Goal: Task Accomplishment & Management: Manage account settings

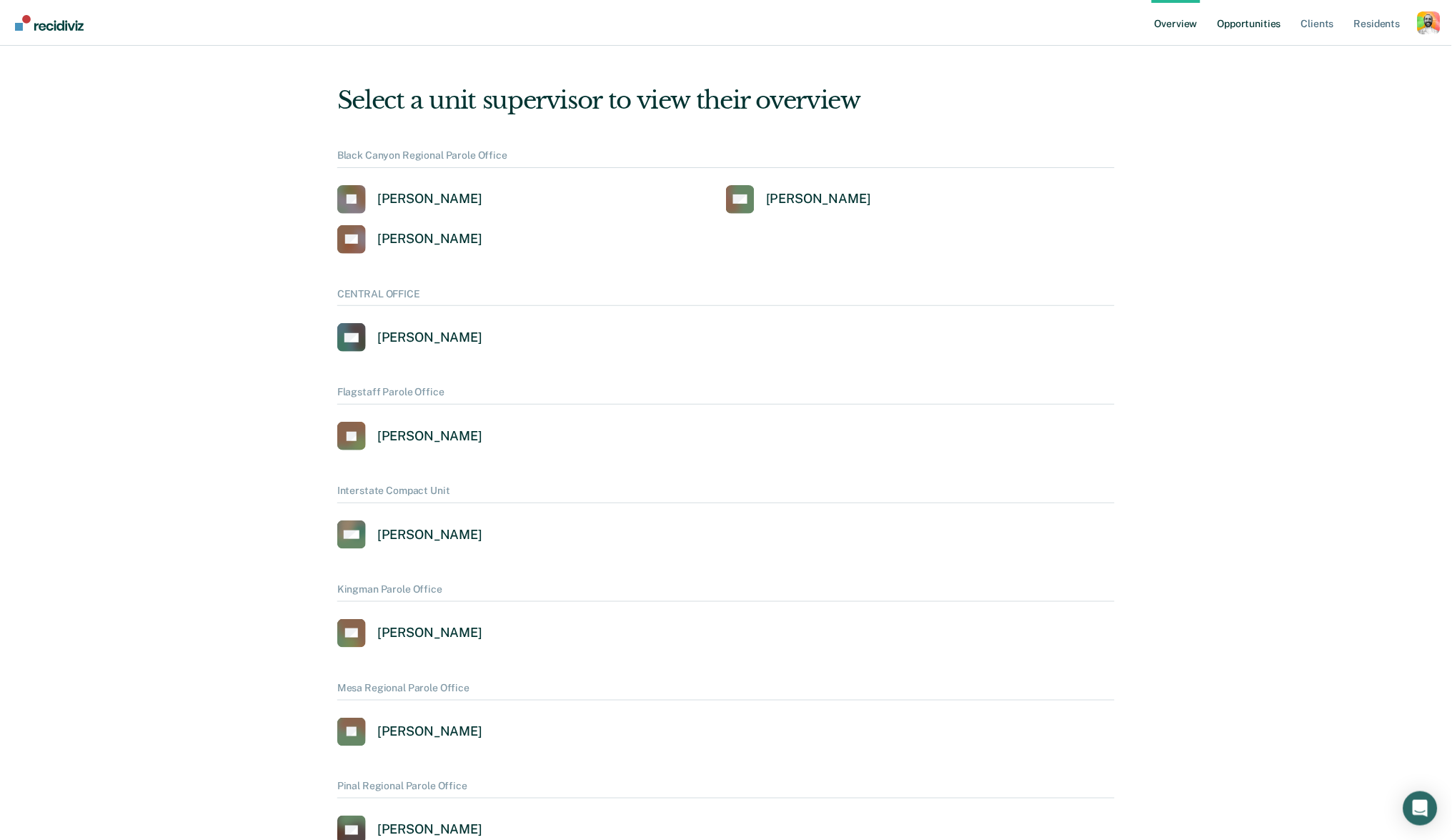
click at [1257, 25] on link "Opportunities" at bounding box center [1250, 22] width 70 height 46
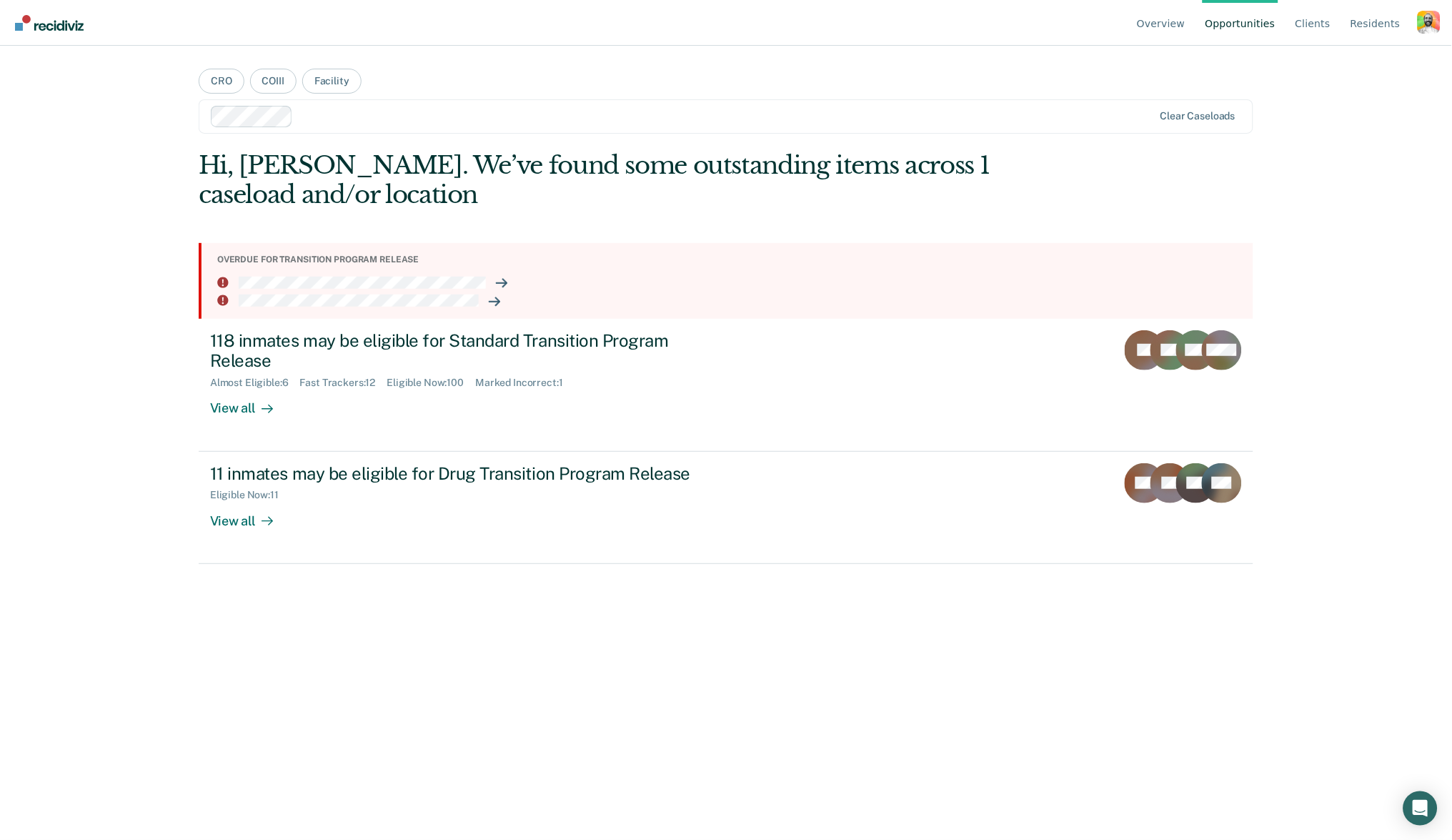
click at [1433, 25] on div "Profile dropdown button" at bounding box center [1430, 22] width 23 height 23
click at [1345, 65] on link "Profile" at bounding box center [1371, 67] width 92 height 12
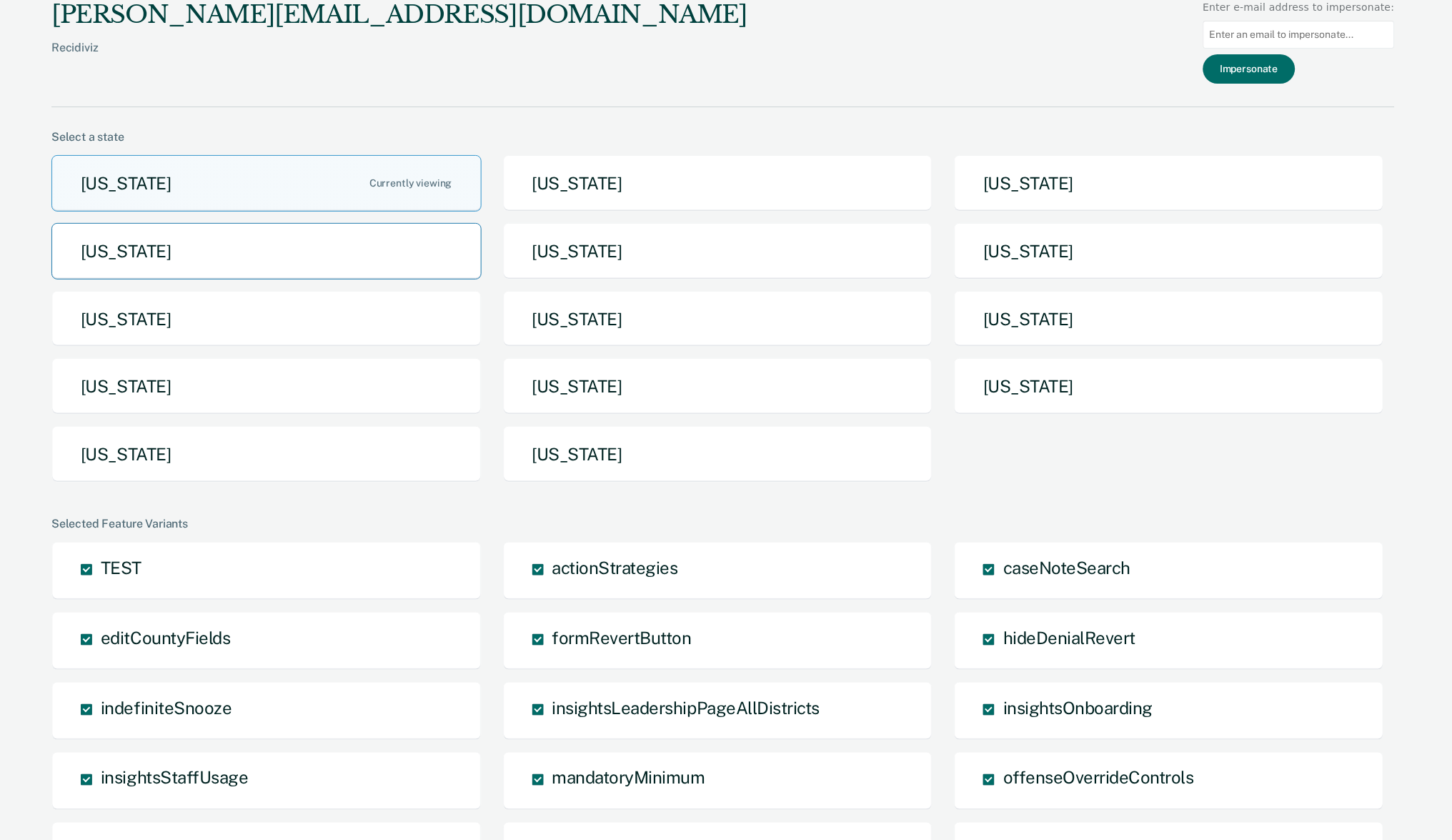
click at [345, 250] on button "[US_STATE]" at bounding box center [267, 251] width 430 height 57
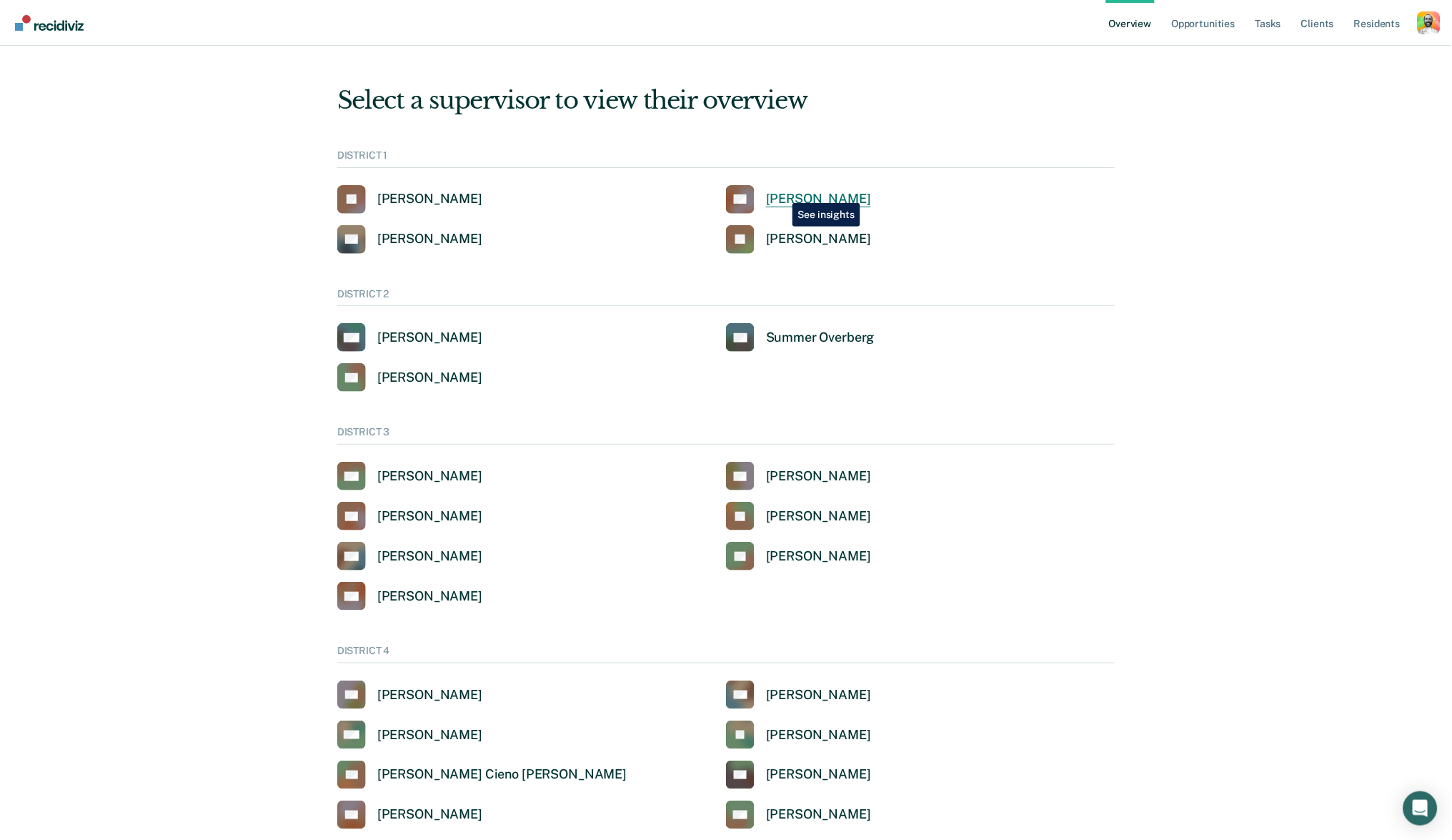
click at [782, 192] on div "[PERSON_NAME]" at bounding box center [819, 199] width 105 height 16
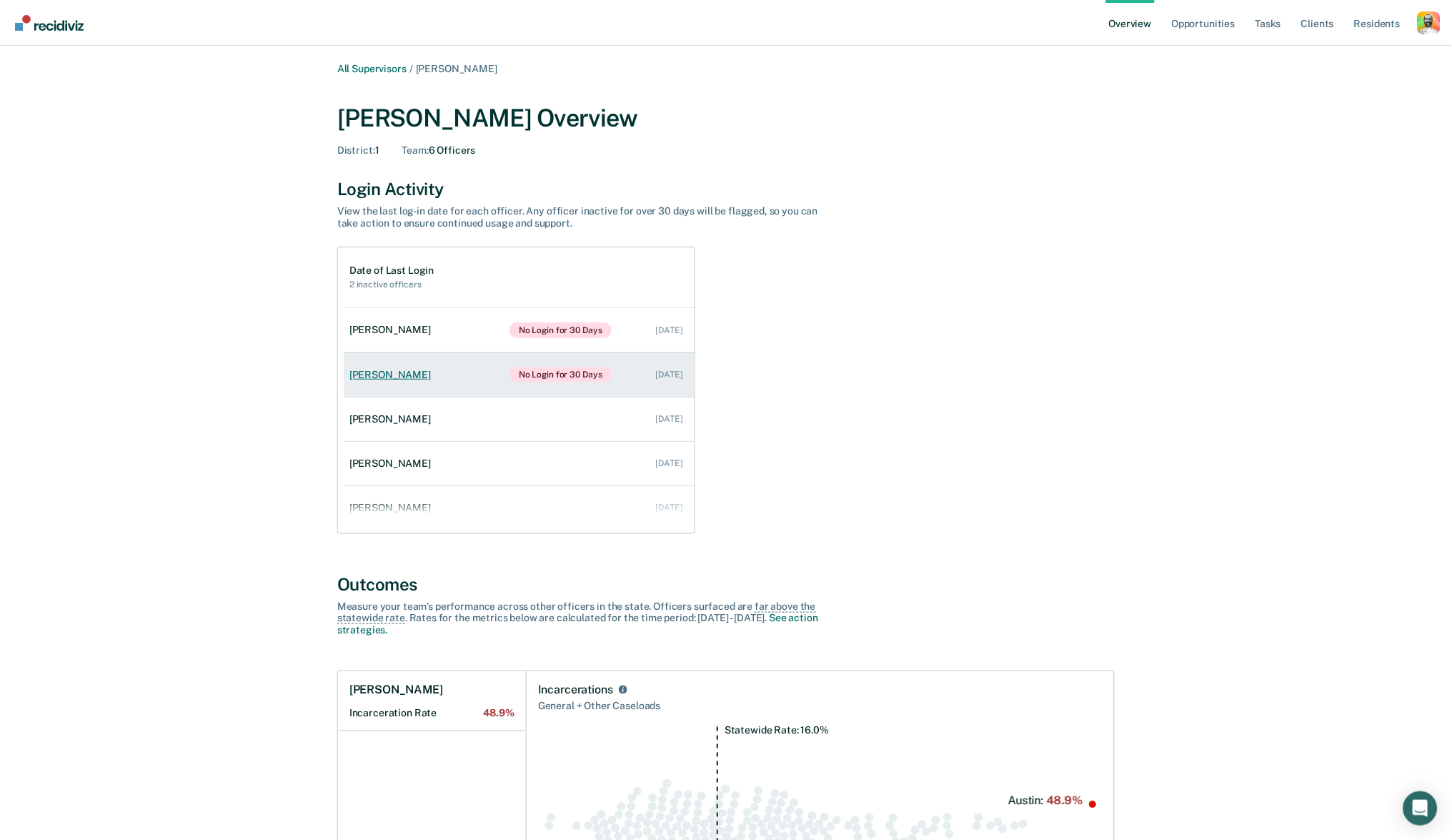
click at [404, 375] on div "Rikenna Williams" at bounding box center [392, 374] width 87 height 12
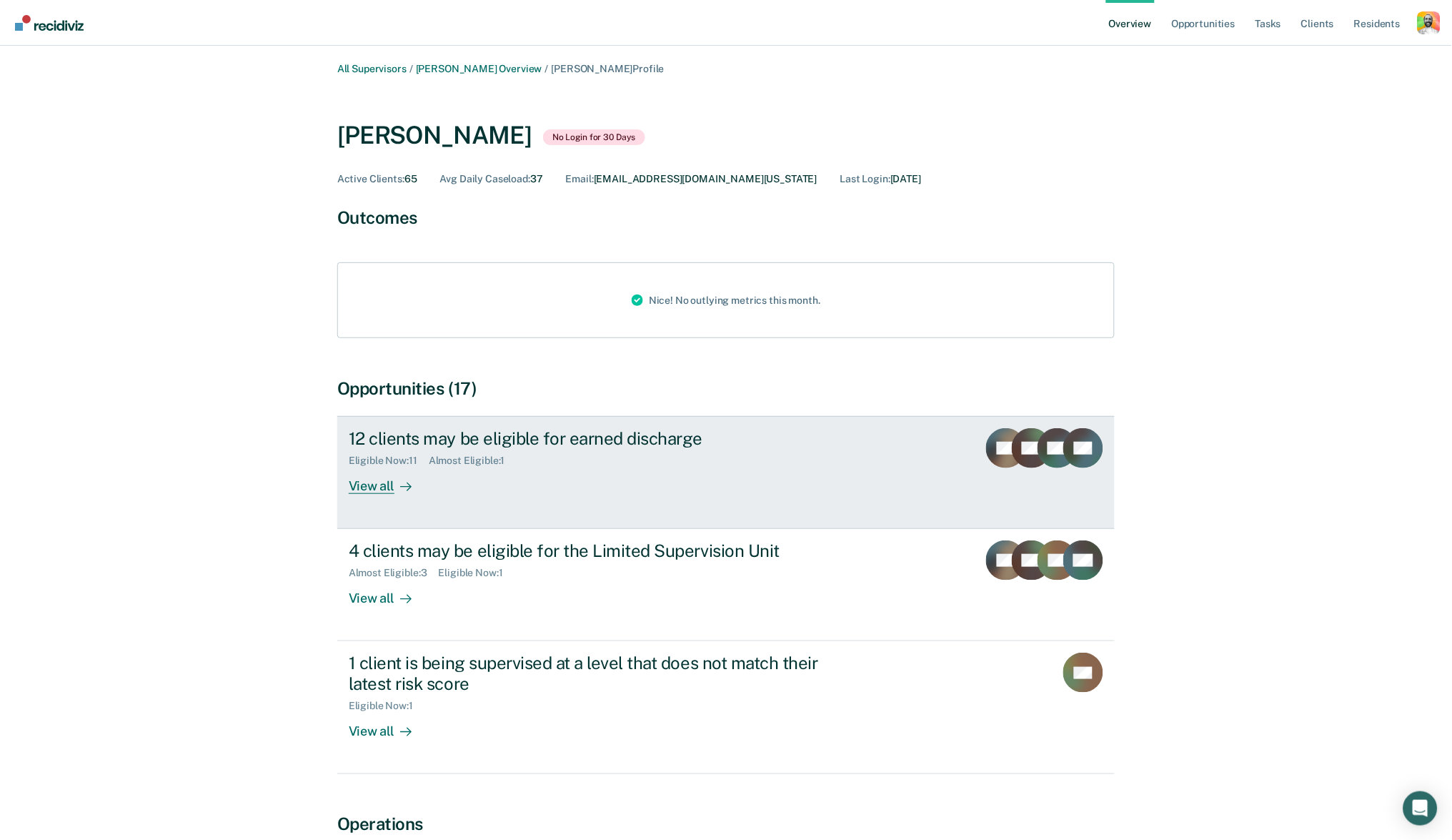
click at [677, 428] on div "12 clients may be eligible for earned discharge" at bounding box center [599, 438] width 502 height 21
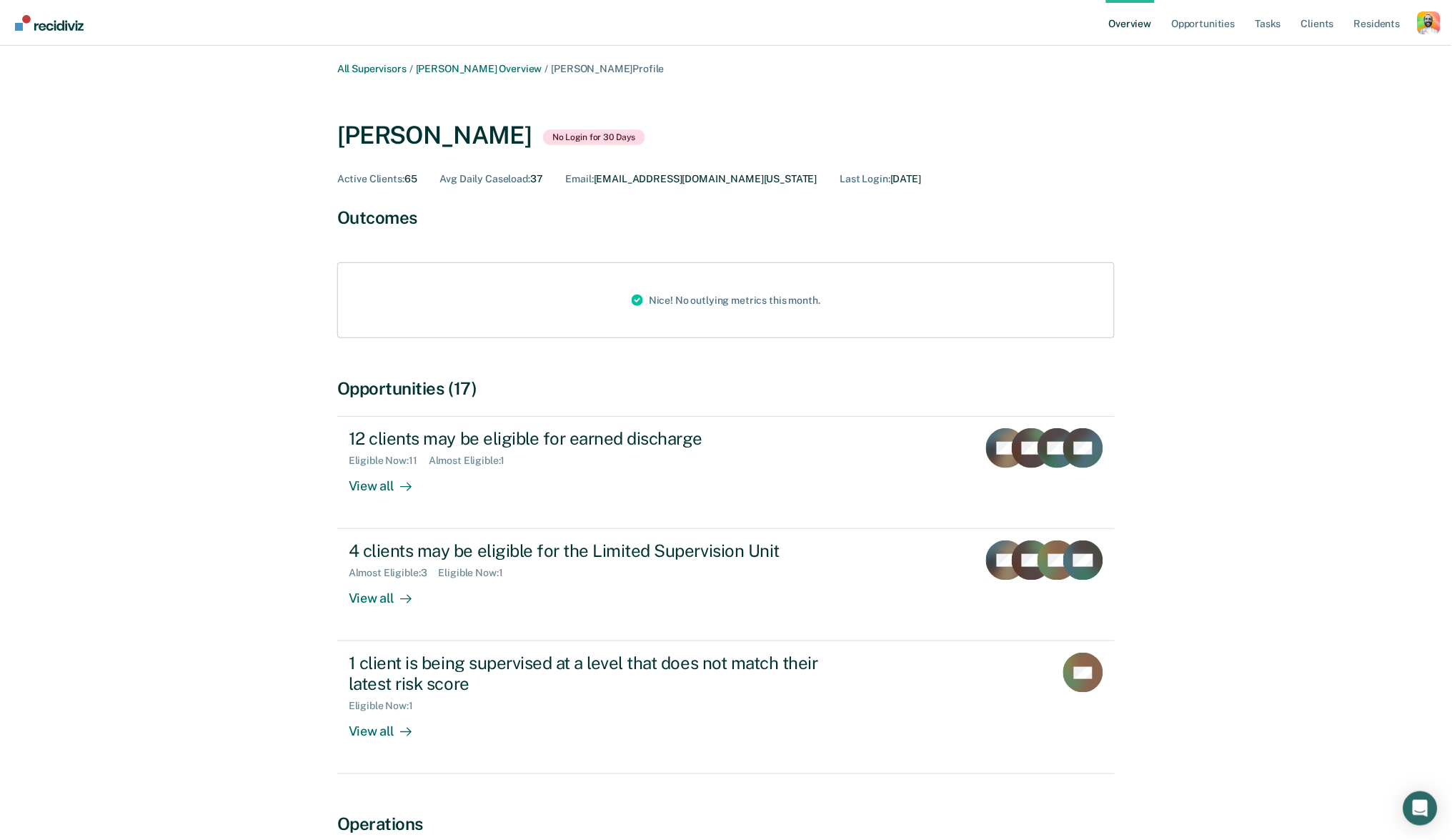
click at [394, 127] on div "Rikenna Williams" at bounding box center [435, 135] width 195 height 29
click at [521, 200] on div "All Supervisors / Clinton Blettner Overview / Rikenna Williams Profile Rikenna …" at bounding box center [726, 518] width 857 height 911
click at [496, 70] on link "Clinton Blettner Overview" at bounding box center [479, 69] width 127 height 12
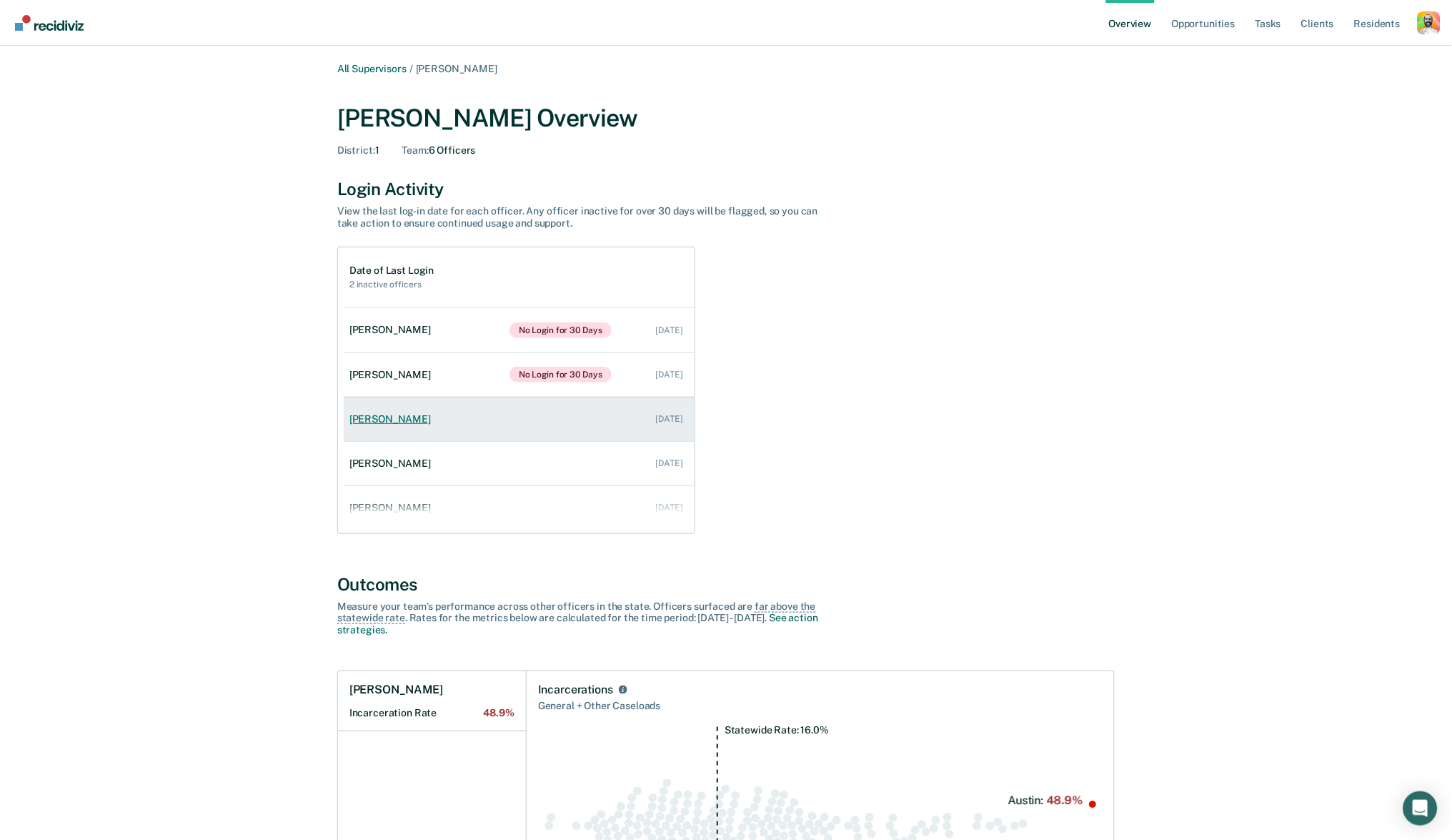
click at [384, 419] on div "Lacey Melton" at bounding box center [392, 419] width 87 height 12
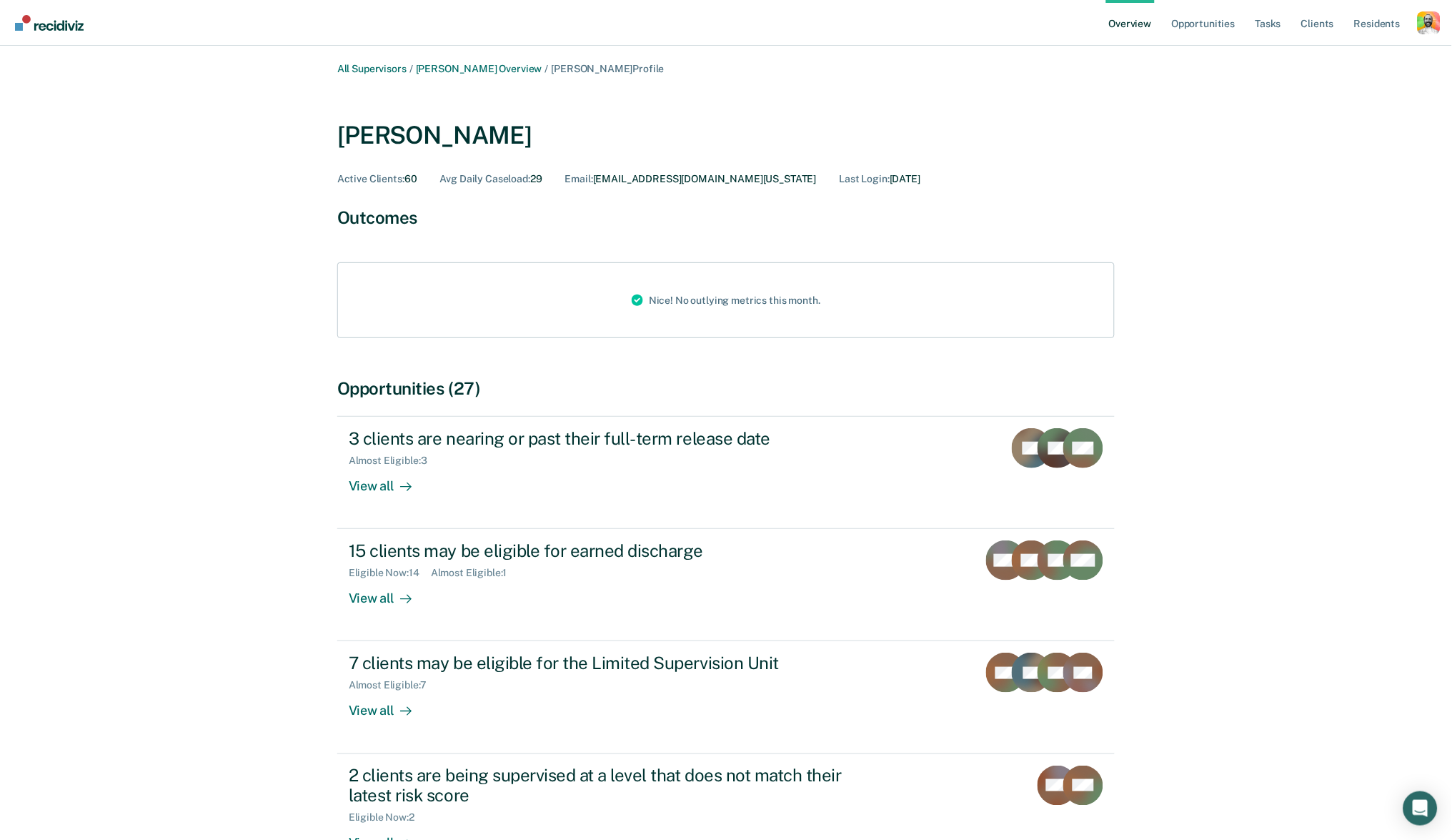
click at [403, 139] on div "Lacey Melton" at bounding box center [435, 135] width 195 height 29
drag, startPoint x: 489, startPoint y: 141, endPoint x: 326, endPoint y: 137, distance: 163.0
click at [326, 137] on div "All Supervisors / Clinton Blettner Overview / Lacey Melton Profile Lacey Melton…" at bounding box center [726, 574] width 857 height 1022
copy div "Lacey Melton"
click at [1437, 22] on div "Profile dropdown button" at bounding box center [1430, 22] width 23 height 23
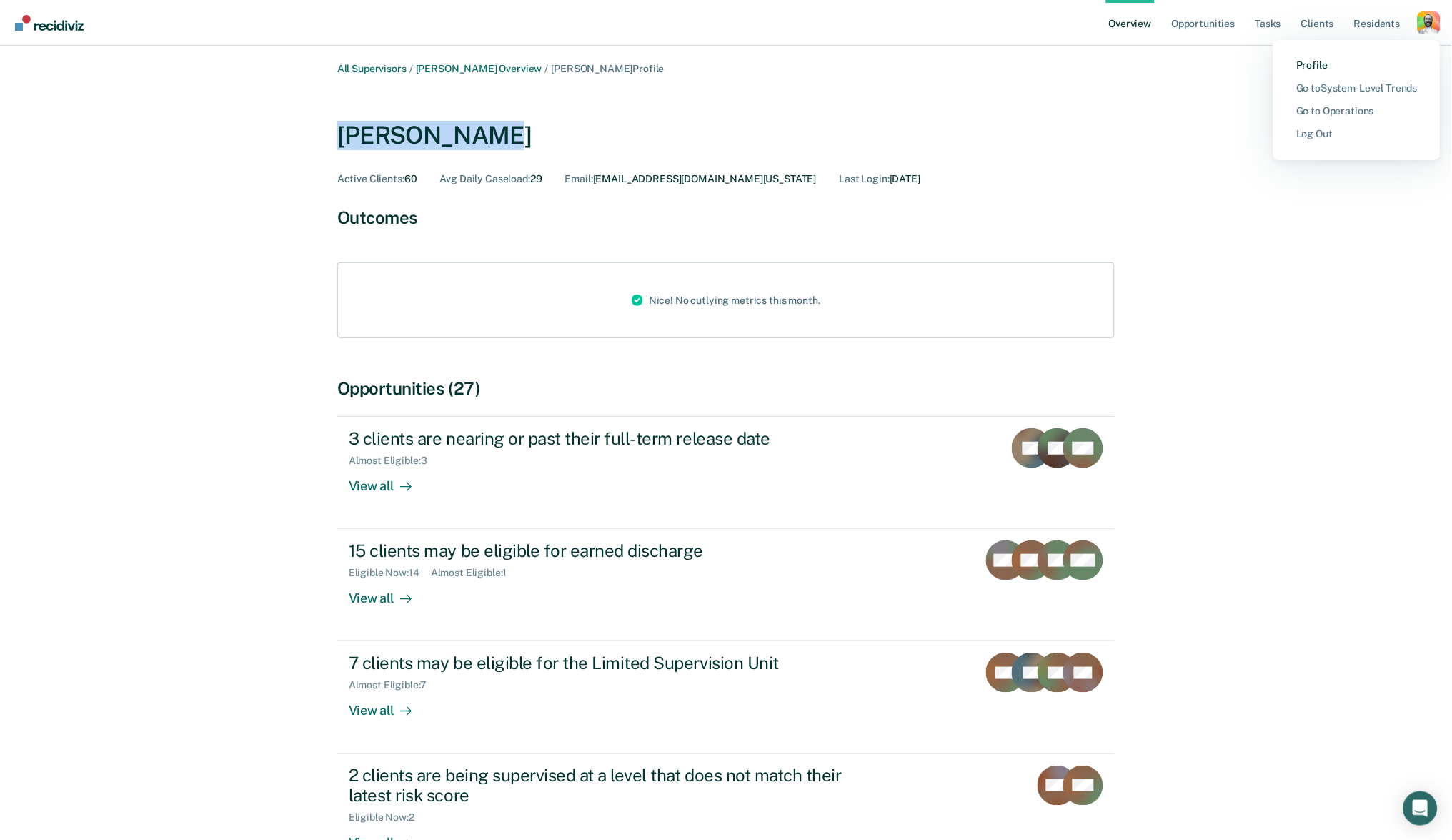
click at [1302, 65] on link "Profile" at bounding box center [1356, 65] width 121 height 12
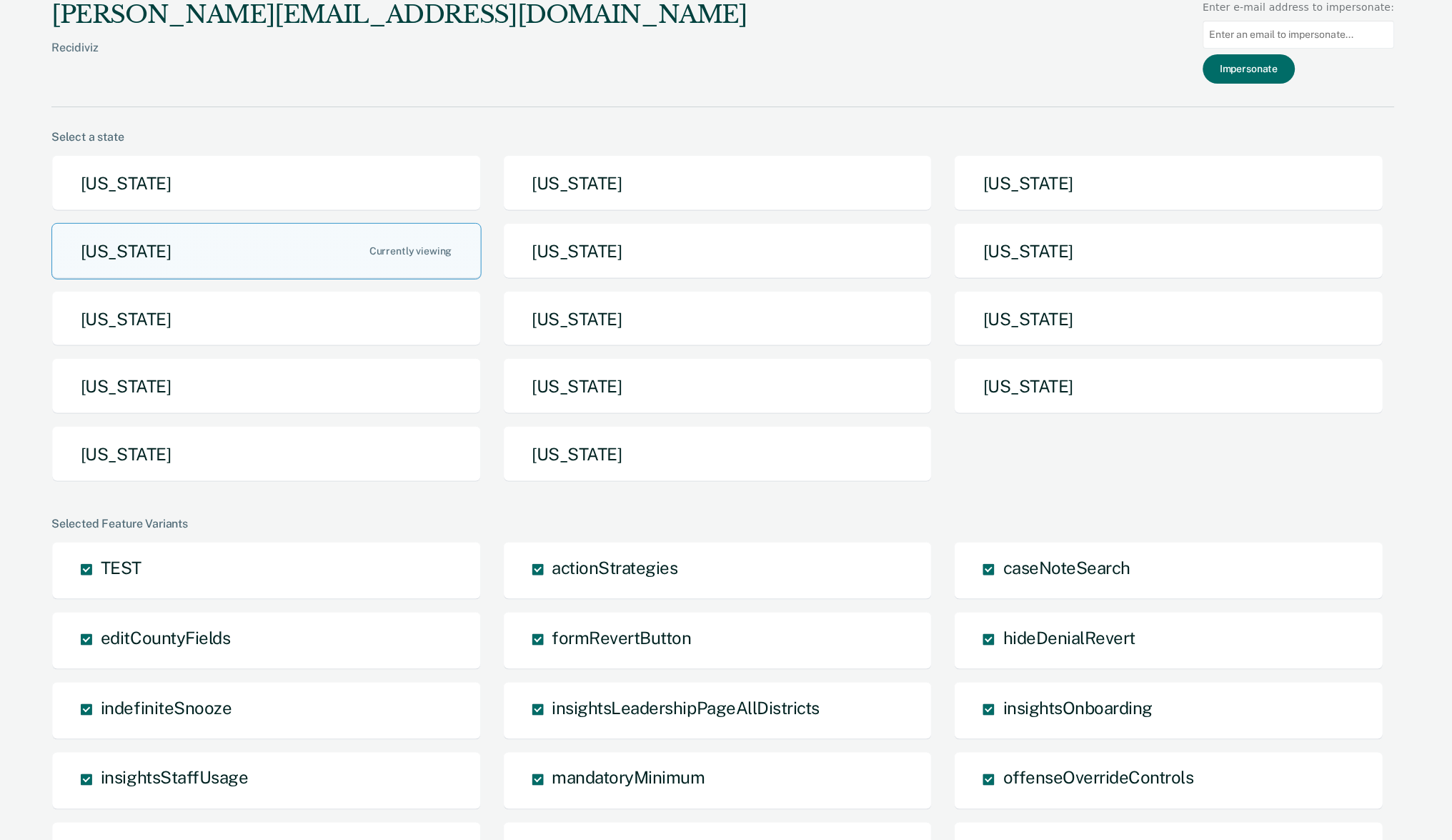
click at [1284, 40] on input "Main chart and filter content" at bounding box center [1299, 34] width 192 height 28
paste input "Lacey Melton"
type input "Lacey Melton"
click at [1256, 61] on button "Impersonate" at bounding box center [1249, 69] width 92 height 29
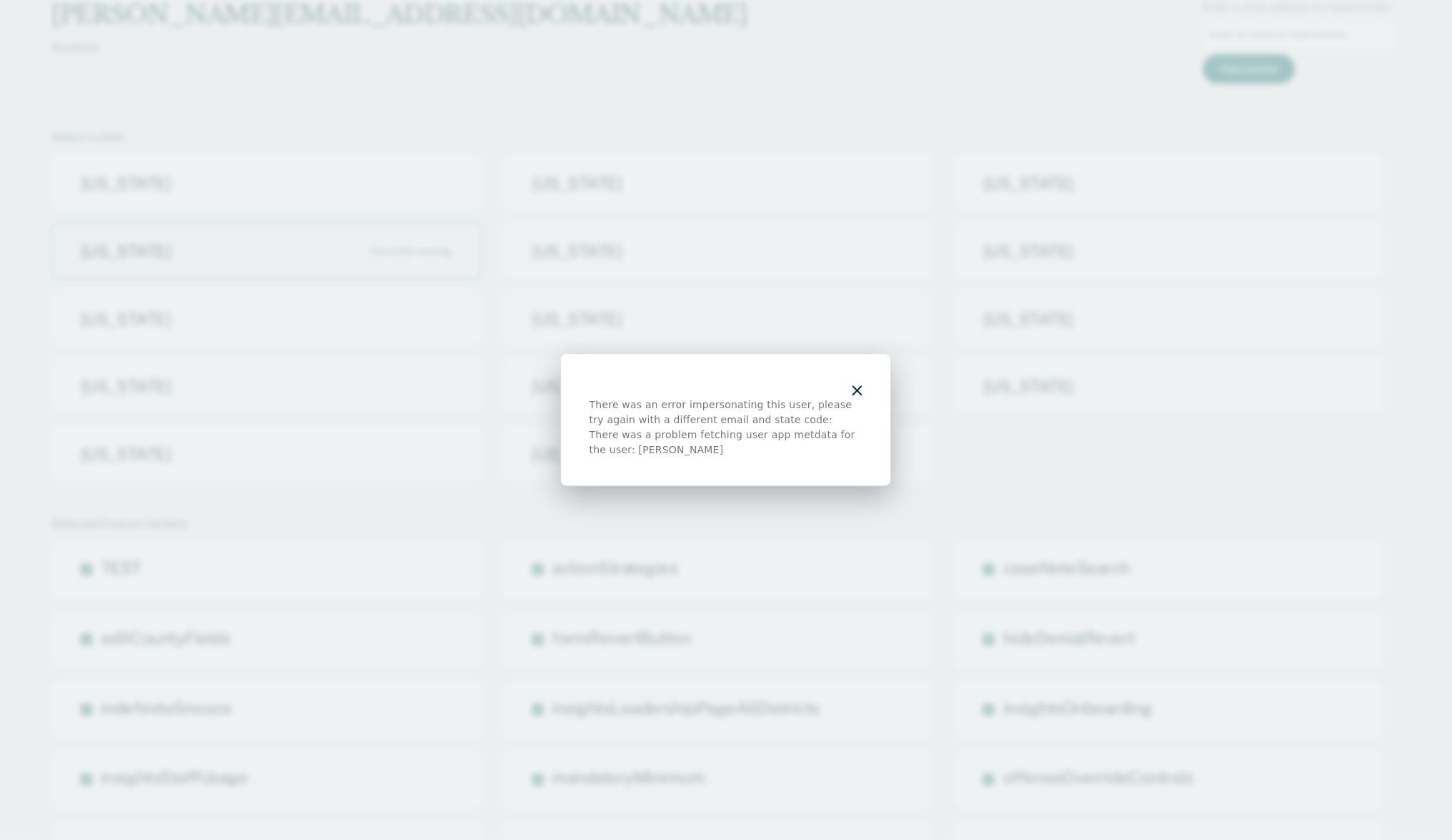
click at [862, 390] on icon "button" at bounding box center [858, 391] width 10 height 10
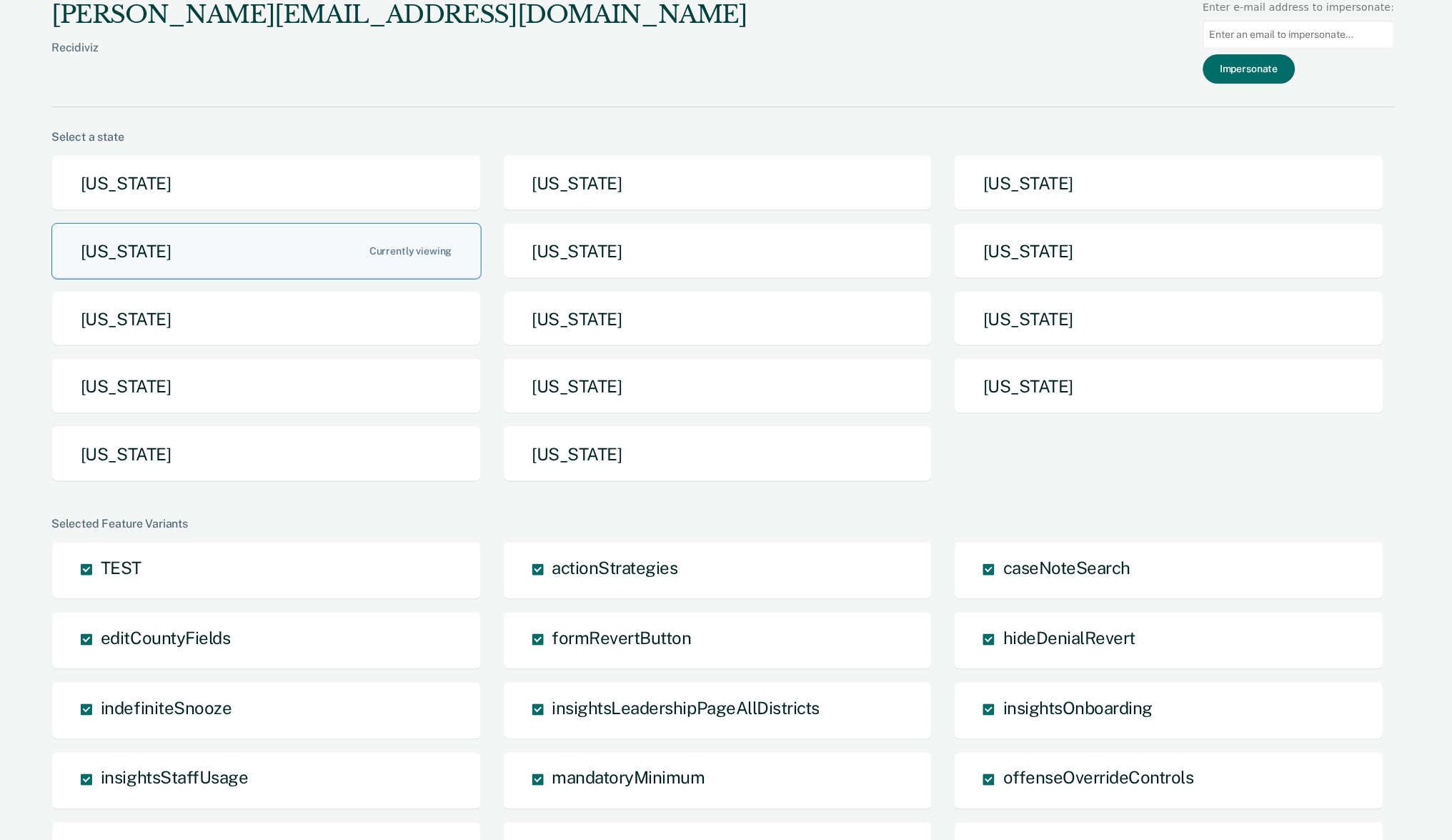
click at [352, 249] on button "[US_STATE]" at bounding box center [267, 251] width 430 height 57
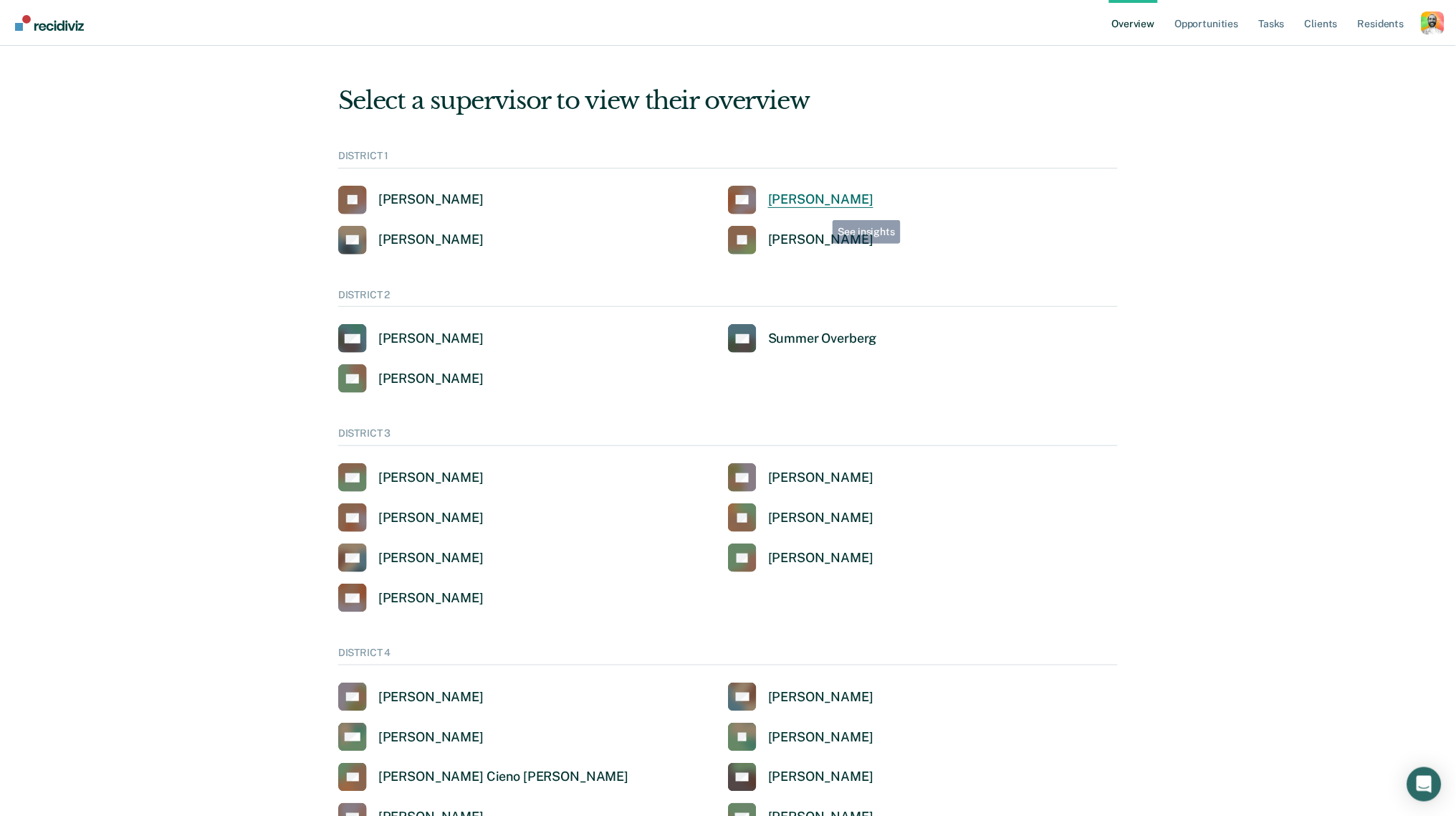
click at [822, 209] on link "CB Clinton Blettner" at bounding box center [801, 199] width 146 height 28
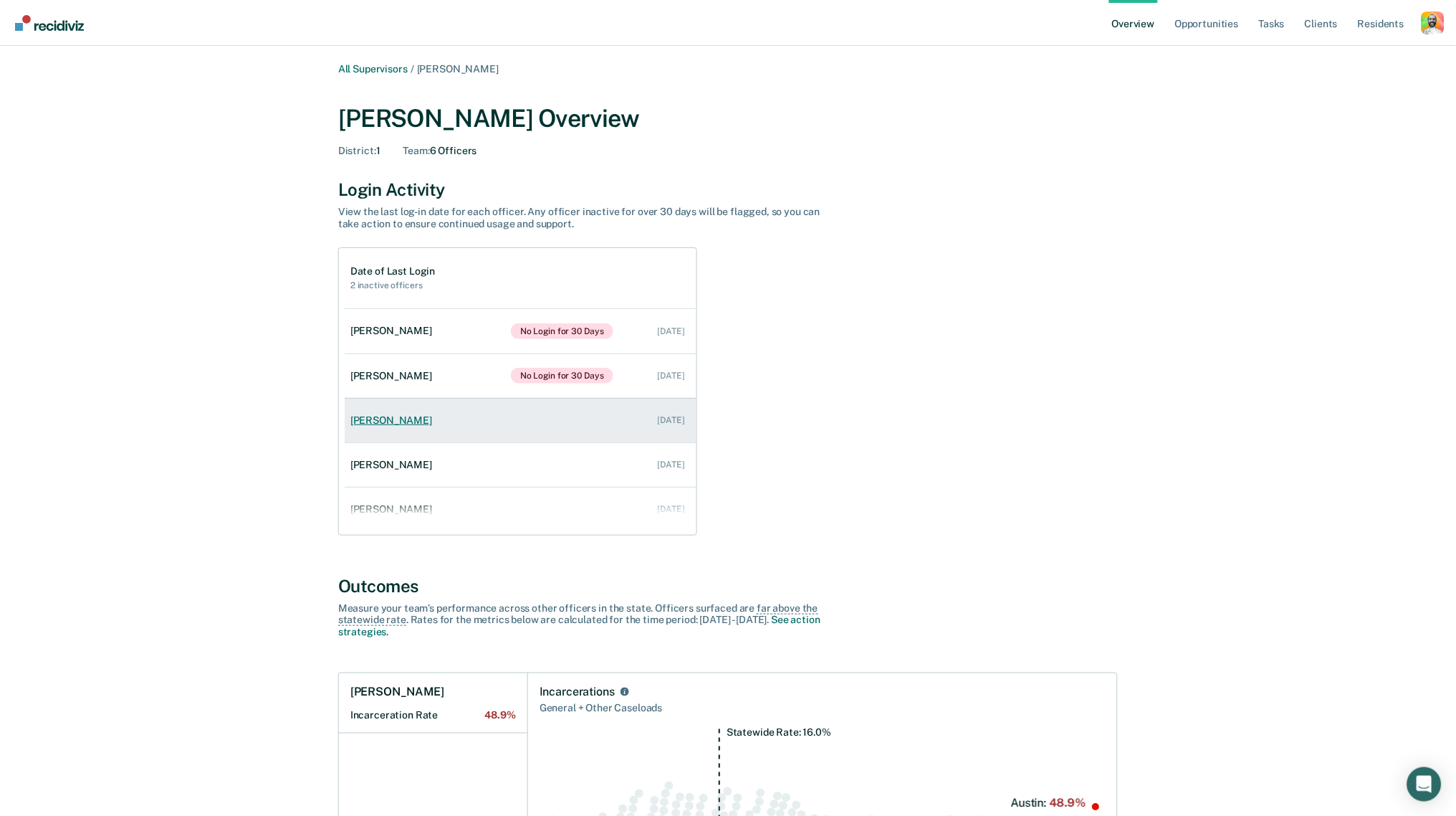
click at [467, 427] on link "Lacey Melton Sep 5, 2025" at bounding box center [520, 420] width 352 height 41
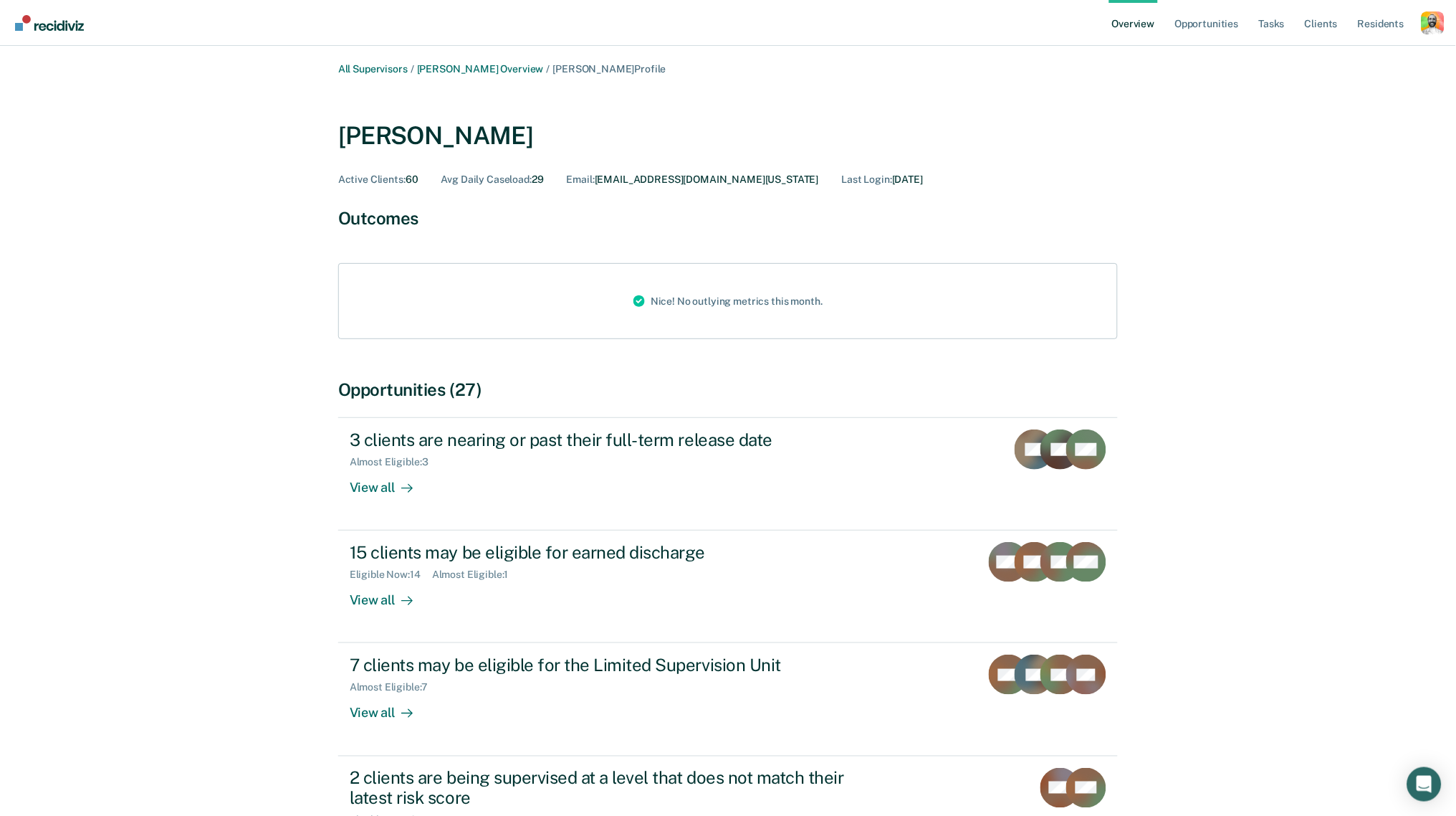
drag, startPoint x: 741, startPoint y: 180, endPoint x: 600, endPoint y: 179, distance: 141.0
click at [599, 179] on div "Email : LAMELTON@IDOC.IDAHO.GOV" at bounding box center [693, 180] width 252 height 12
copy div "LAMELTON@IDOC.IDAHO.GOV"
click at [1433, 21] on div "Profile dropdown button" at bounding box center [1434, 22] width 23 height 23
click at [1316, 69] on link "Profile" at bounding box center [1360, 66] width 122 height 12
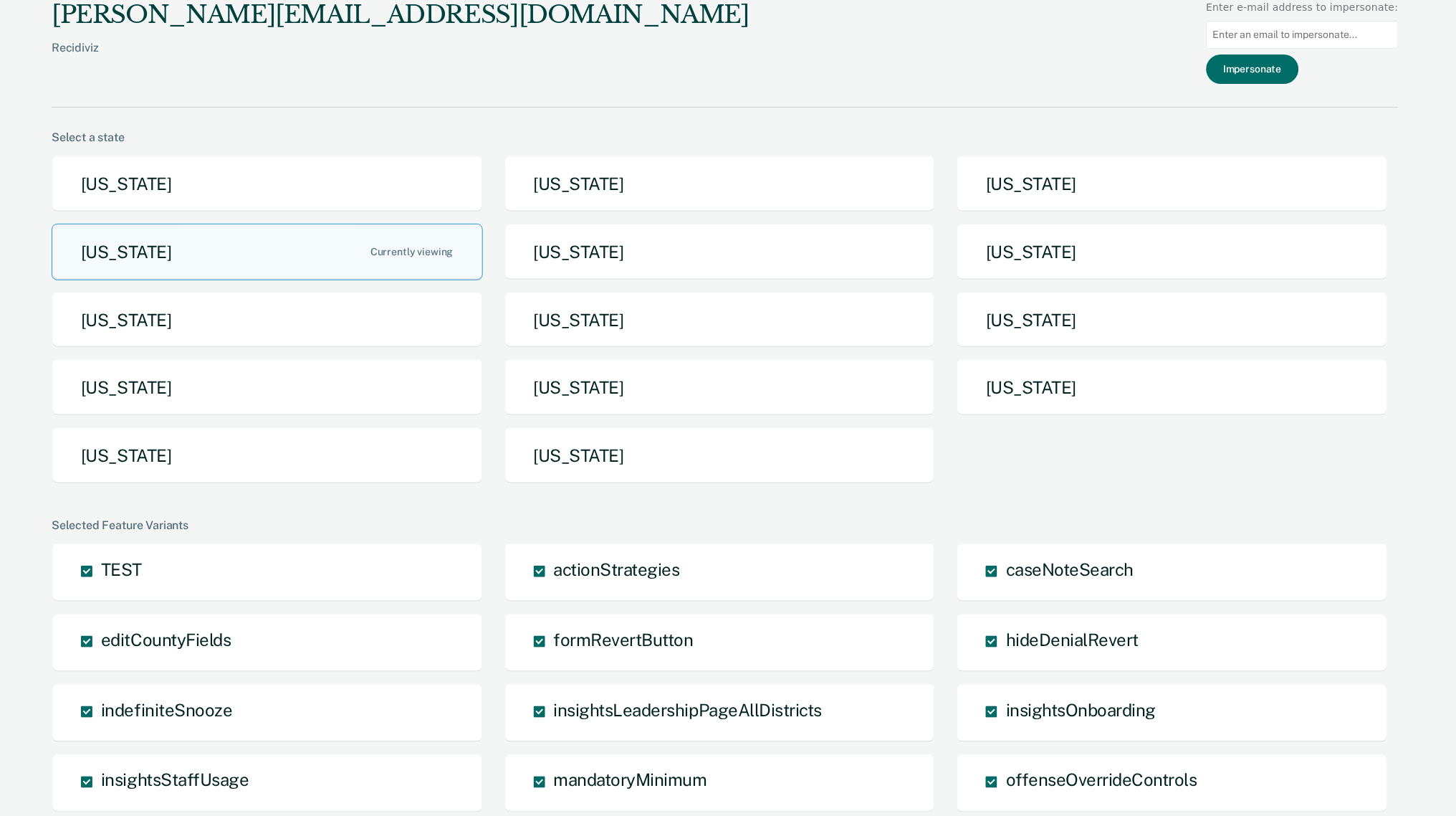
click at [1292, 35] on input "Main chart and filter content" at bounding box center [1302, 35] width 192 height 28
paste input "LAMELTON@IDOC.IDAHO.GOV"
type input "LAMELTON@IDOC.IDAHO.GOV"
click at [1261, 78] on button "Impersonate" at bounding box center [1252, 69] width 92 height 29
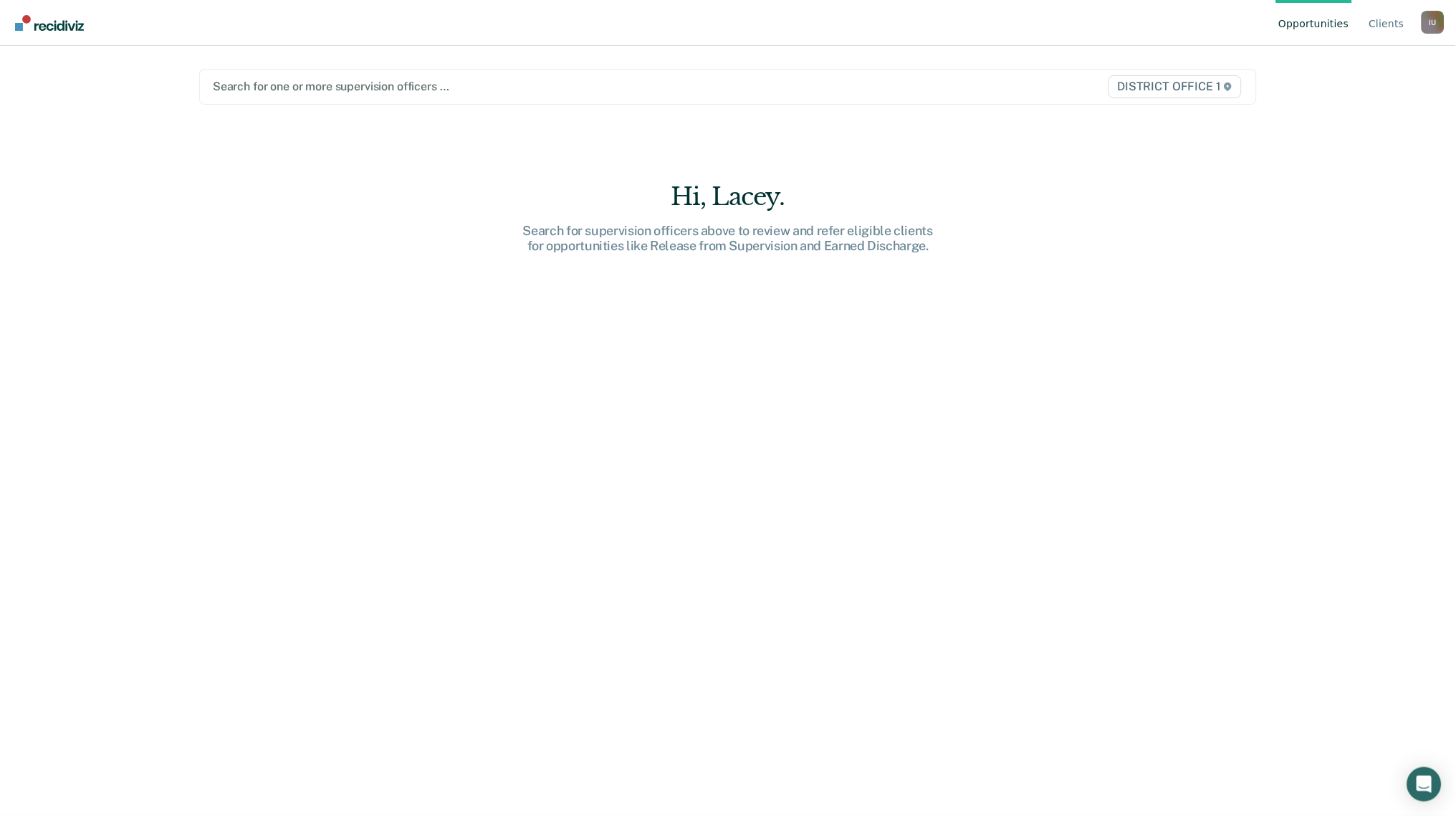
click at [1427, 28] on div "I U" at bounding box center [1434, 22] width 23 height 23
click at [1335, 70] on link "Profile" at bounding box center [1375, 67] width 92 height 12
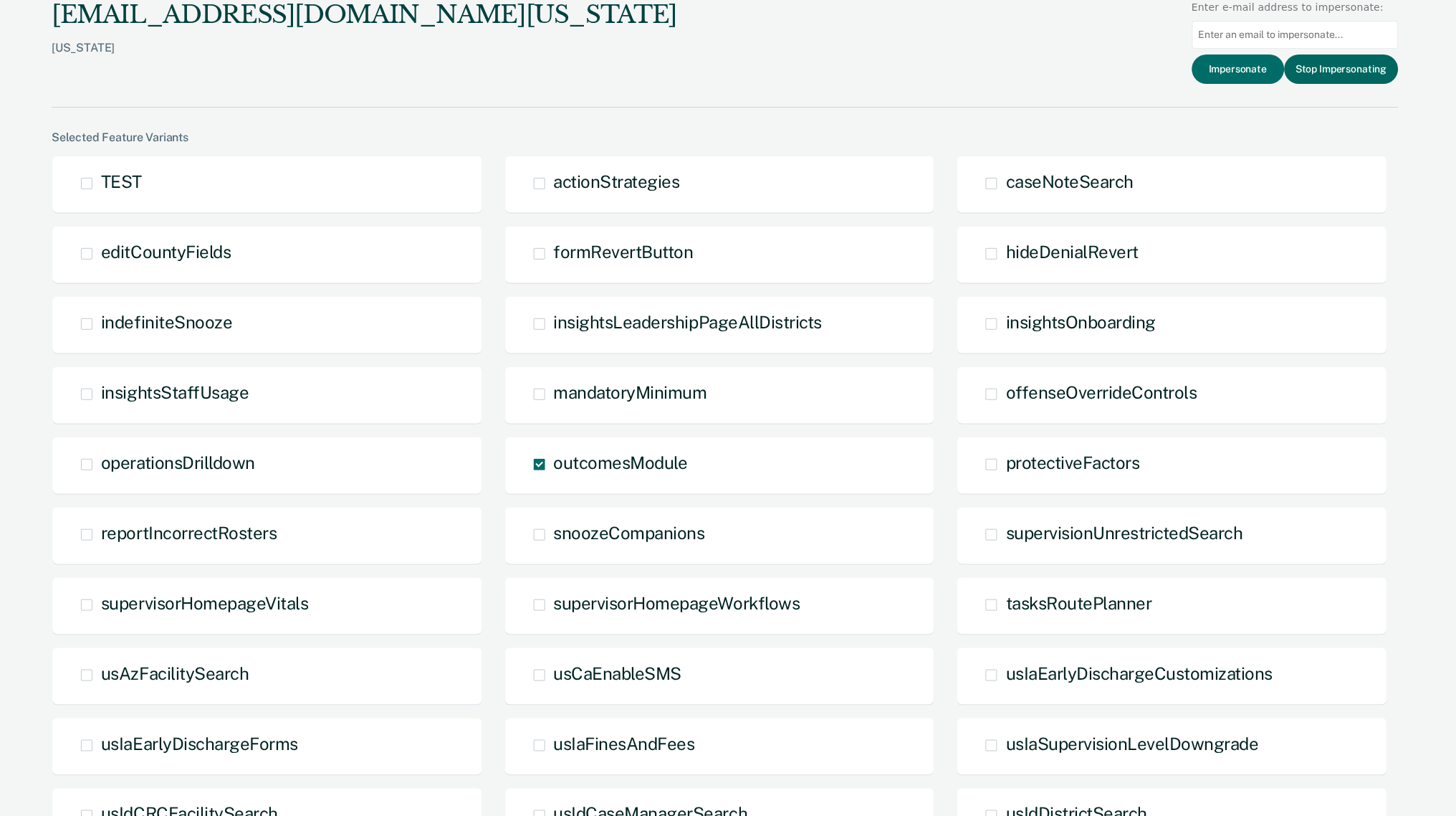
click at [1316, 73] on button "Stop Impersonating" at bounding box center [1342, 69] width 114 height 29
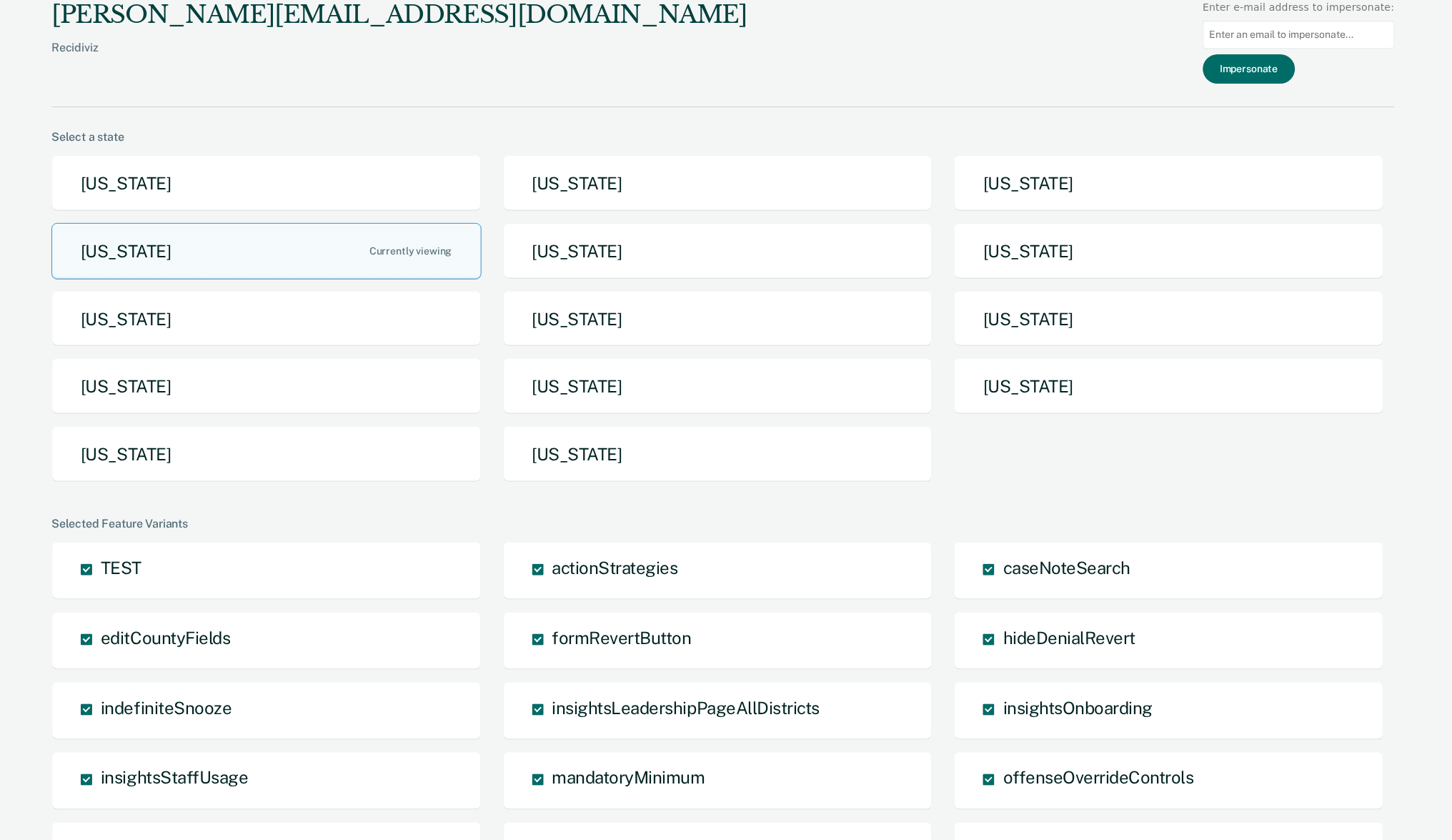
click at [974, 75] on div "[PERSON_NAME][EMAIL_ADDRESS][DOMAIN_NAME] Recidiviz Enter e-mail address to imp…" at bounding box center [723, 53] width 1344 height 108
click at [64, 48] on div "Recidiviz" at bounding box center [399, 59] width 696 height 36
click at [1006, 112] on div "[PERSON_NAME][EMAIL_ADDRESS][DOMAIN_NAME] Recidiviz Enter e-mail address to imp…" at bounding box center [723, 849] width 1344 height 1698
click at [268, 251] on button "[US_STATE]" at bounding box center [267, 251] width 430 height 57
